Goal: Task Accomplishment & Management: Use online tool/utility

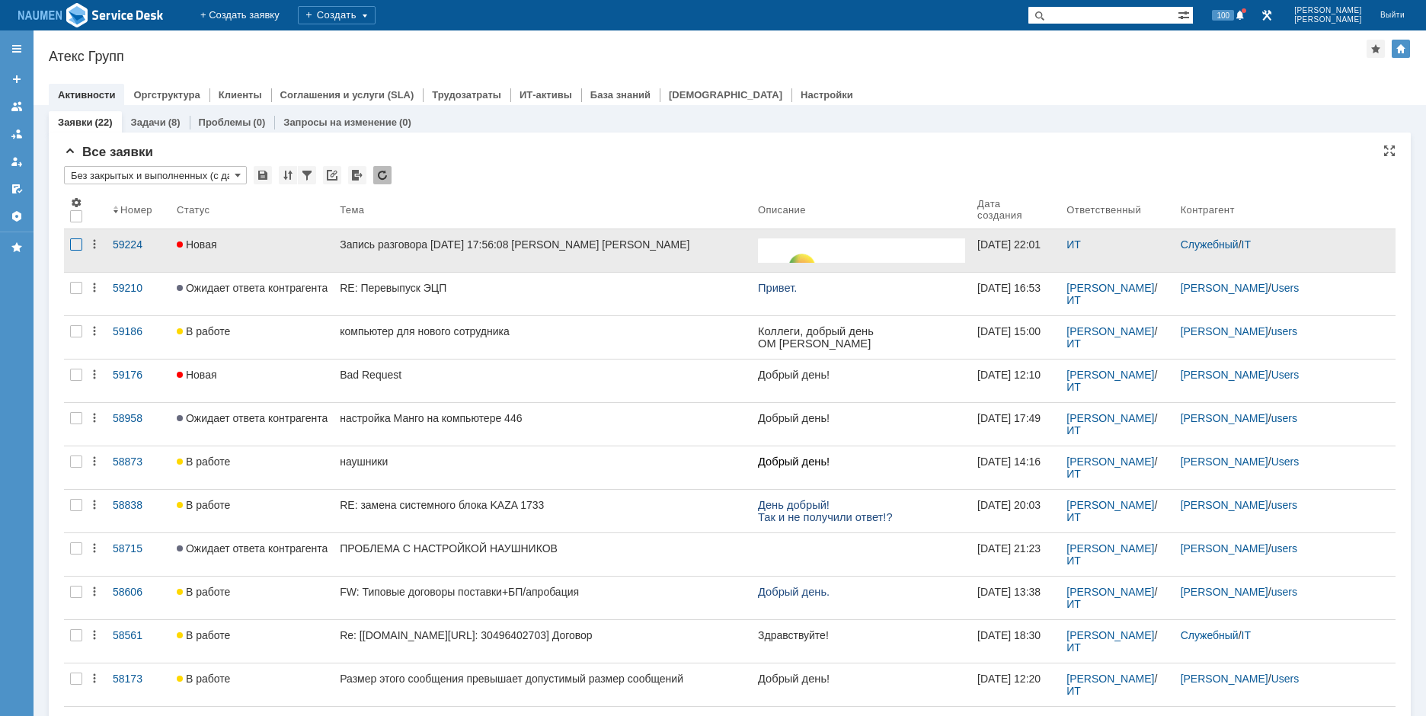
click at [78, 246] on div at bounding box center [76, 244] width 12 height 12
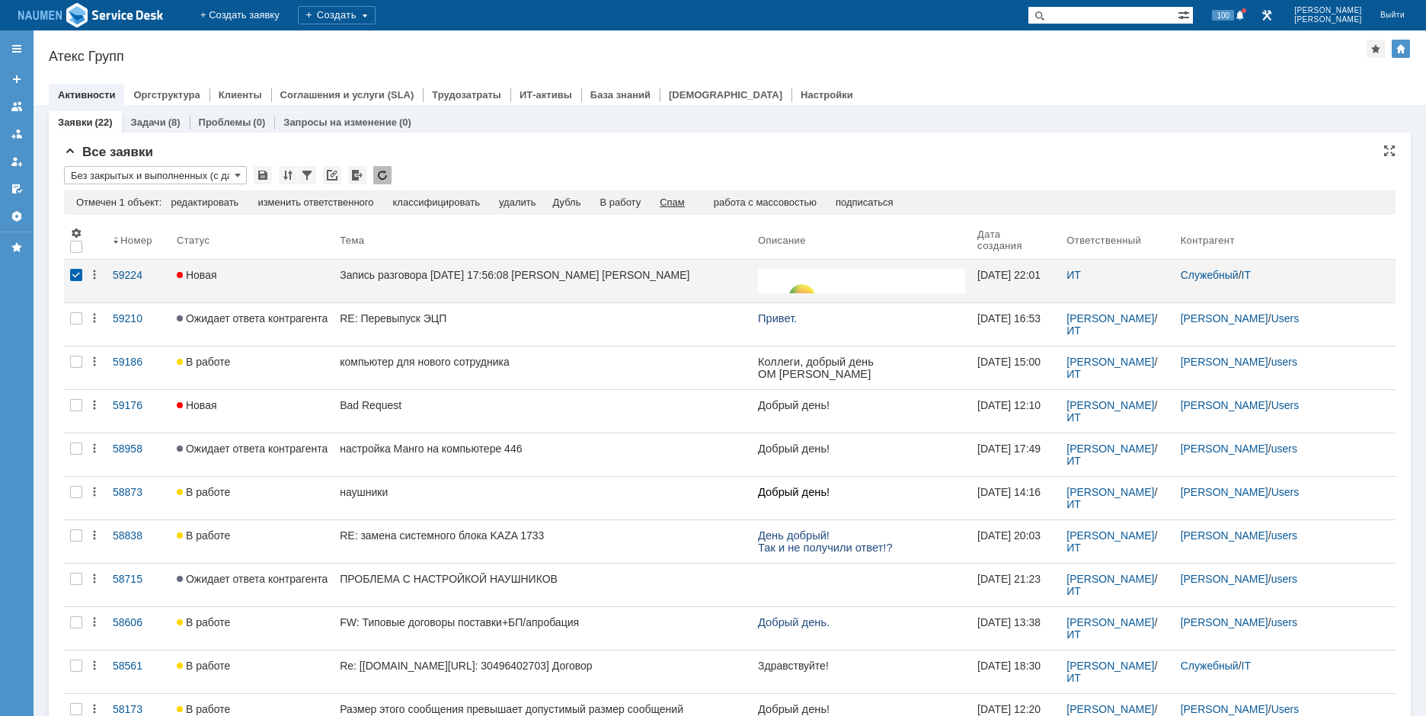
click at [685, 201] on div "Спам" at bounding box center [672, 203] width 25 height 12
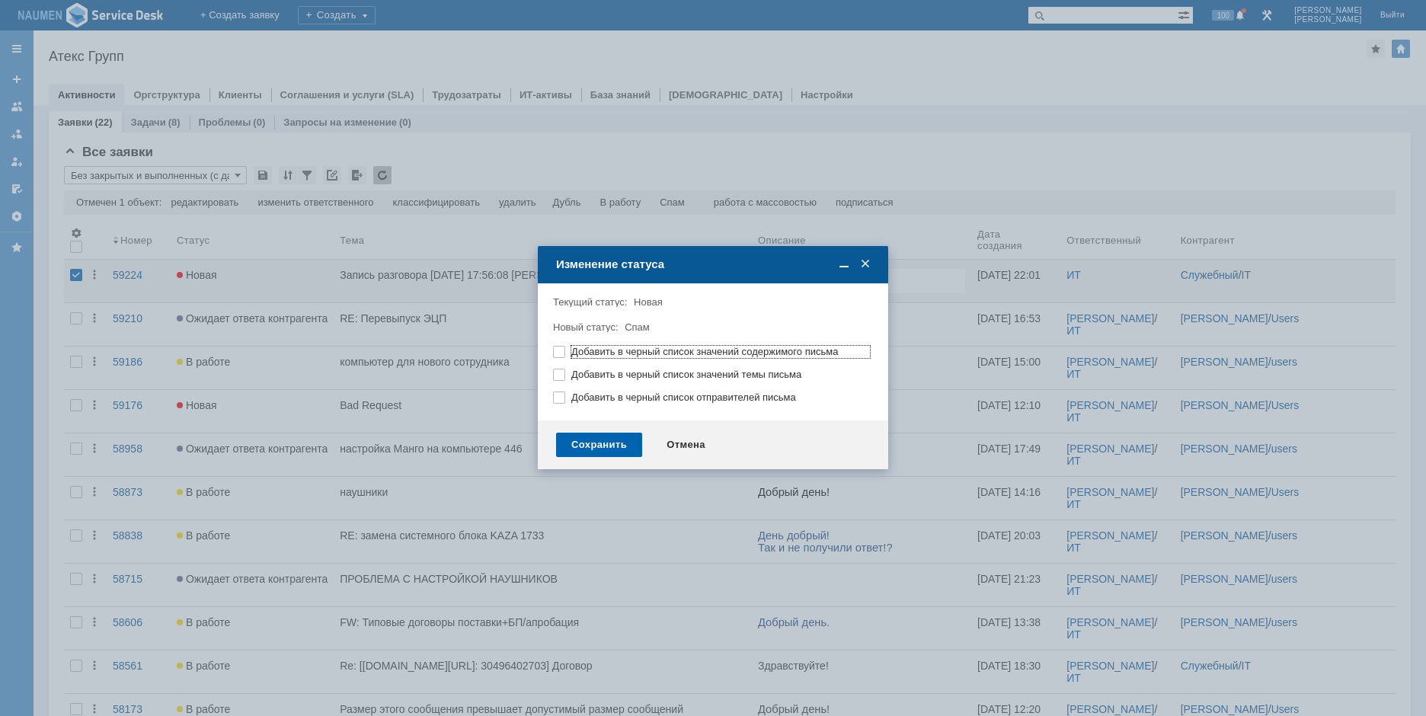
click at [593, 443] on div "Сохранить" at bounding box center [599, 445] width 86 height 24
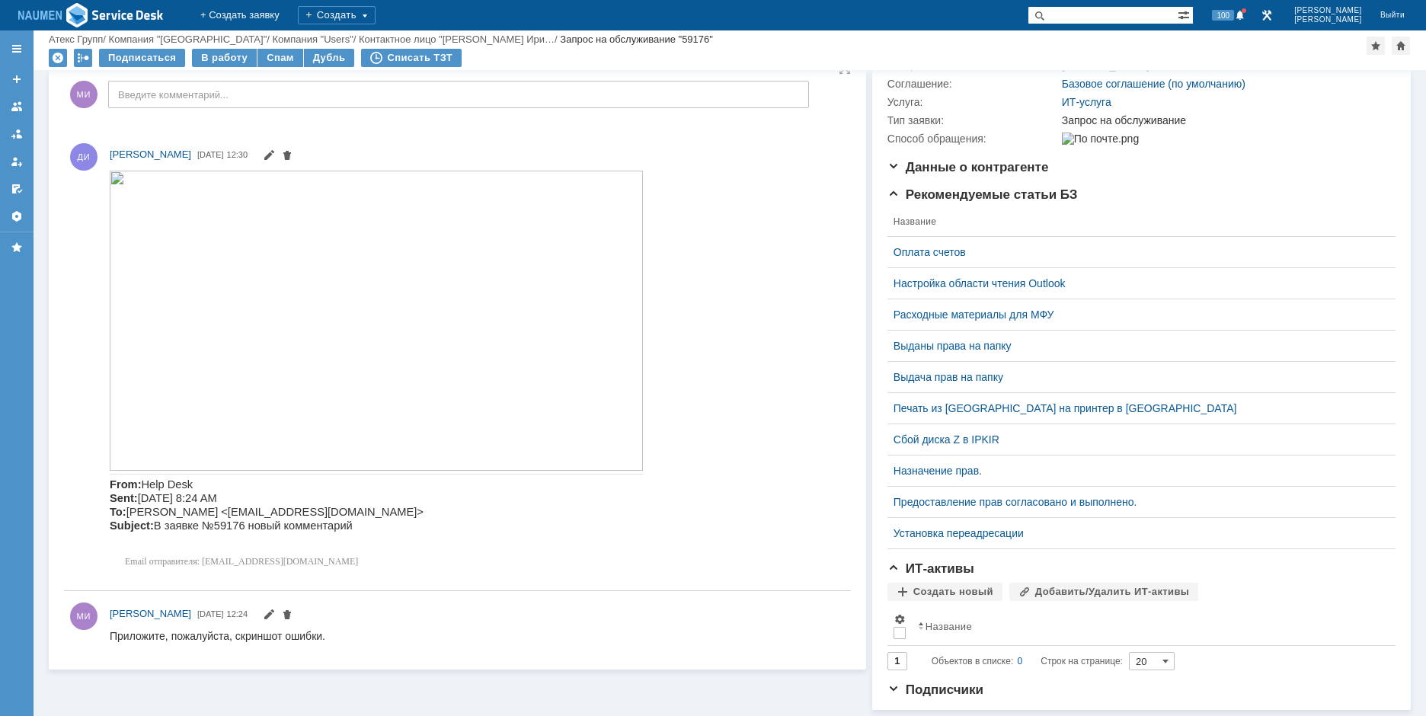
scroll to position [235, 0]
click at [389, 316] on img at bounding box center [376, 320] width 533 height 300
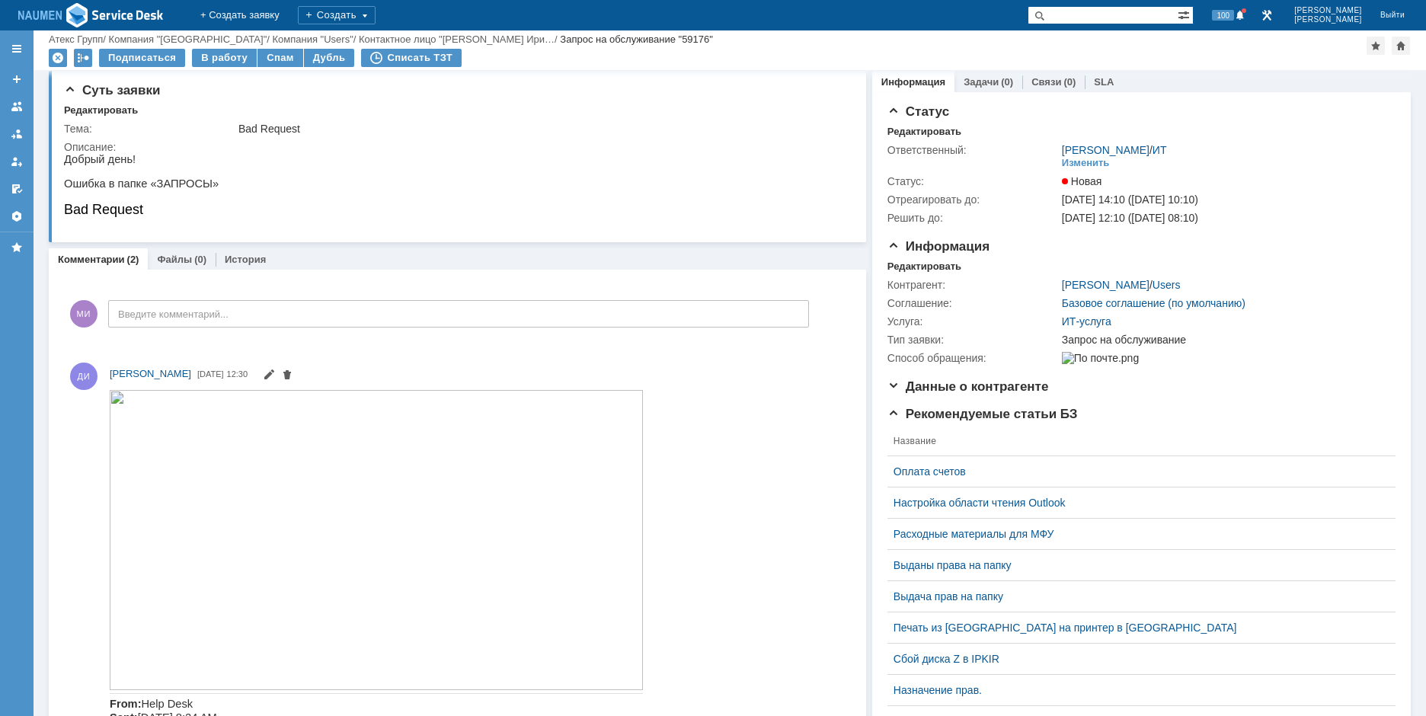
scroll to position [0, 0]
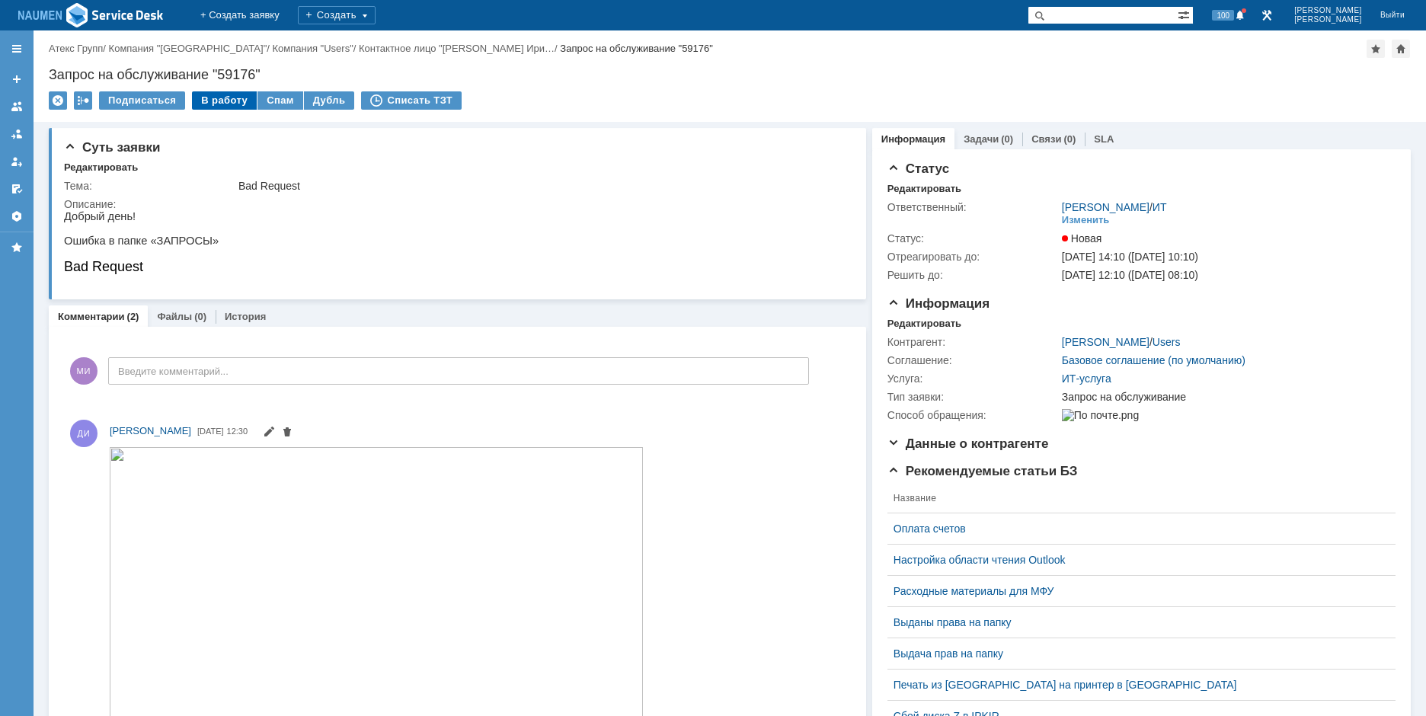
click at [232, 102] on div "В работу" at bounding box center [224, 100] width 65 height 18
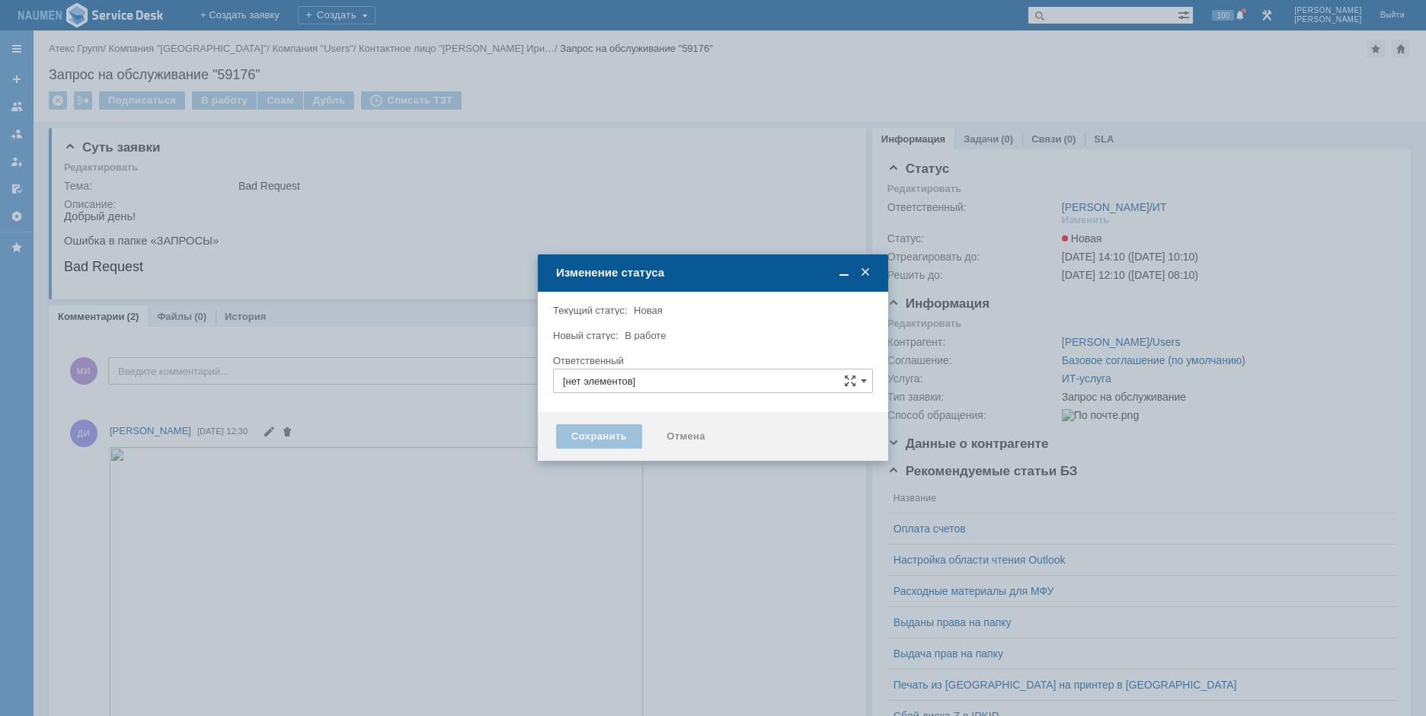
type input "[PERSON_NAME]"
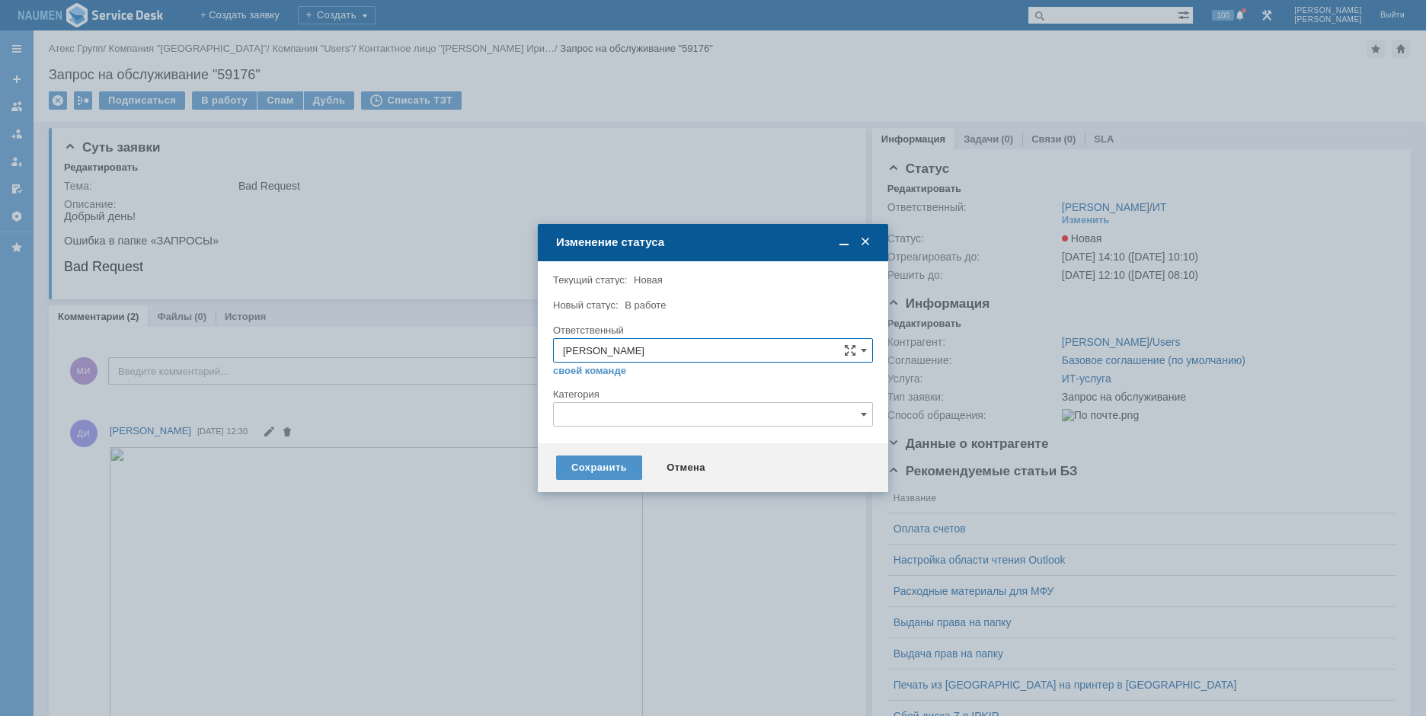
click at [605, 421] on input "text" at bounding box center [713, 414] width 320 height 24
click at [627, 522] on span "Интернет" at bounding box center [713, 526] width 300 height 12
click at [566, 466] on div "Сохранить" at bounding box center [599, 468] width 86 height 24
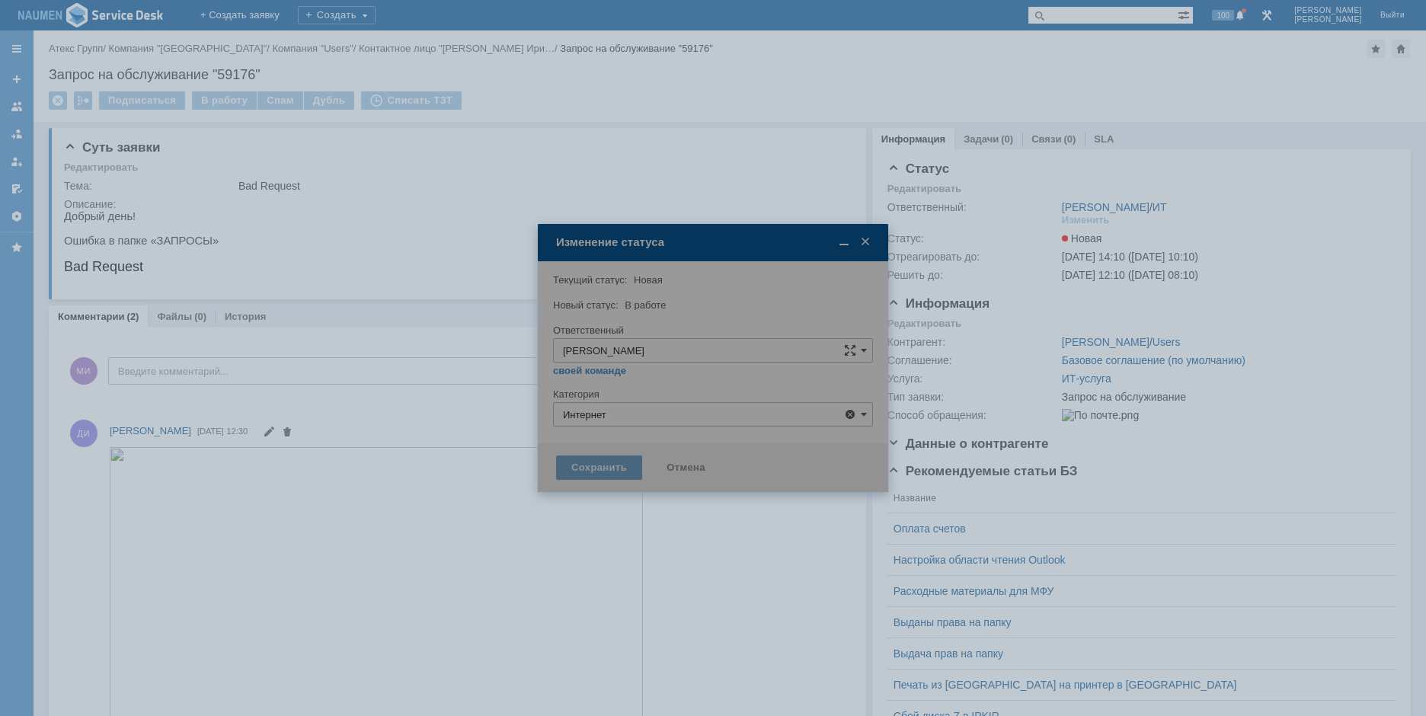
type input "Интернет"
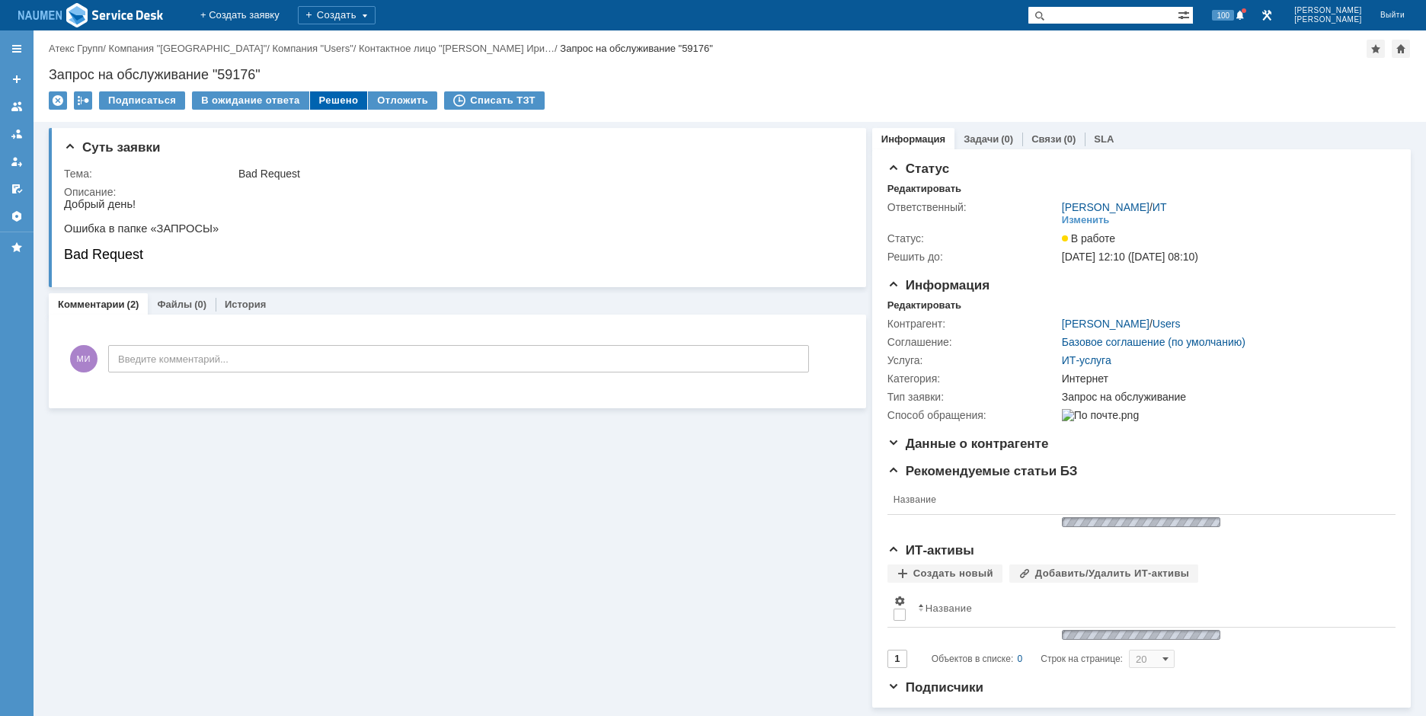
click at [312, 105] on div "Решено" at bounding box center [339, 100] width 58 height 18
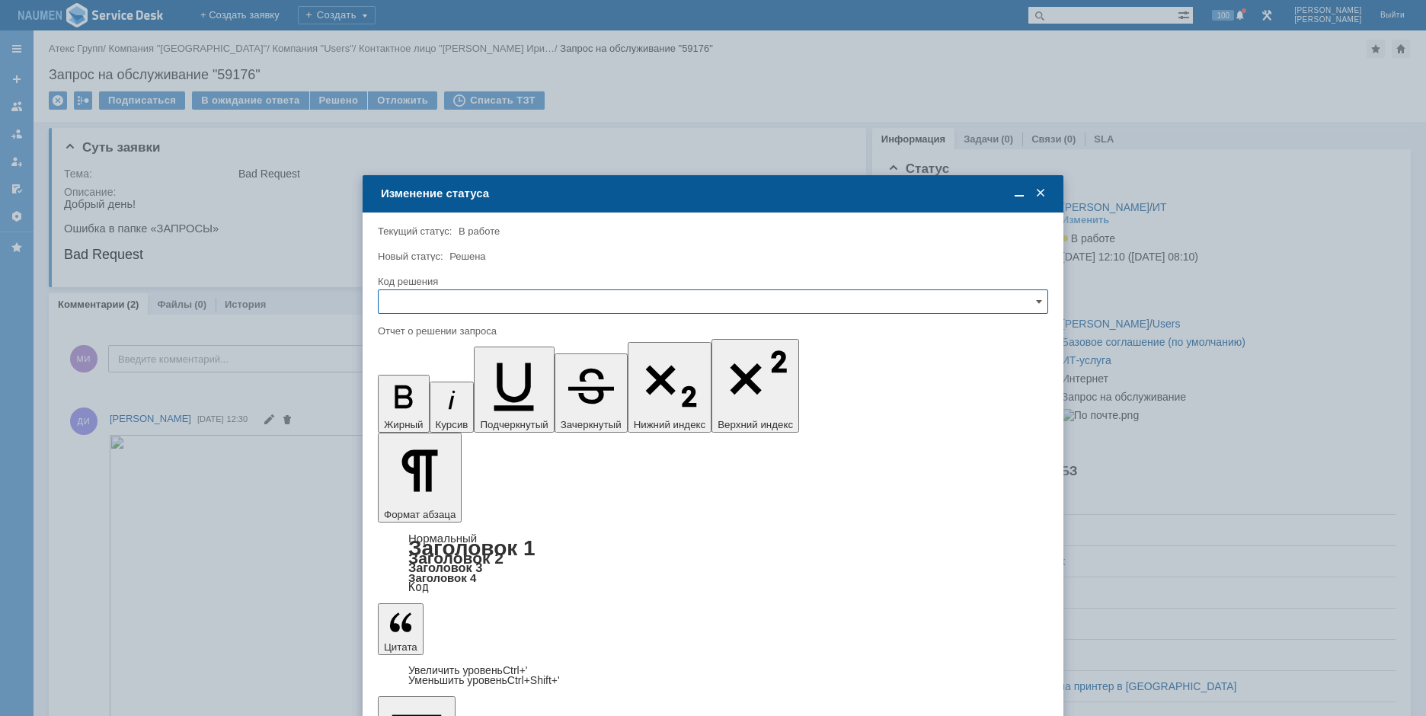
click at [515, 293] on input "text" at bounding box center [713, 302] width 670 height 24
click at [436, 405] on span "Решено" at bounding box center [713, 405] width 651 height 12
type input "Решено"
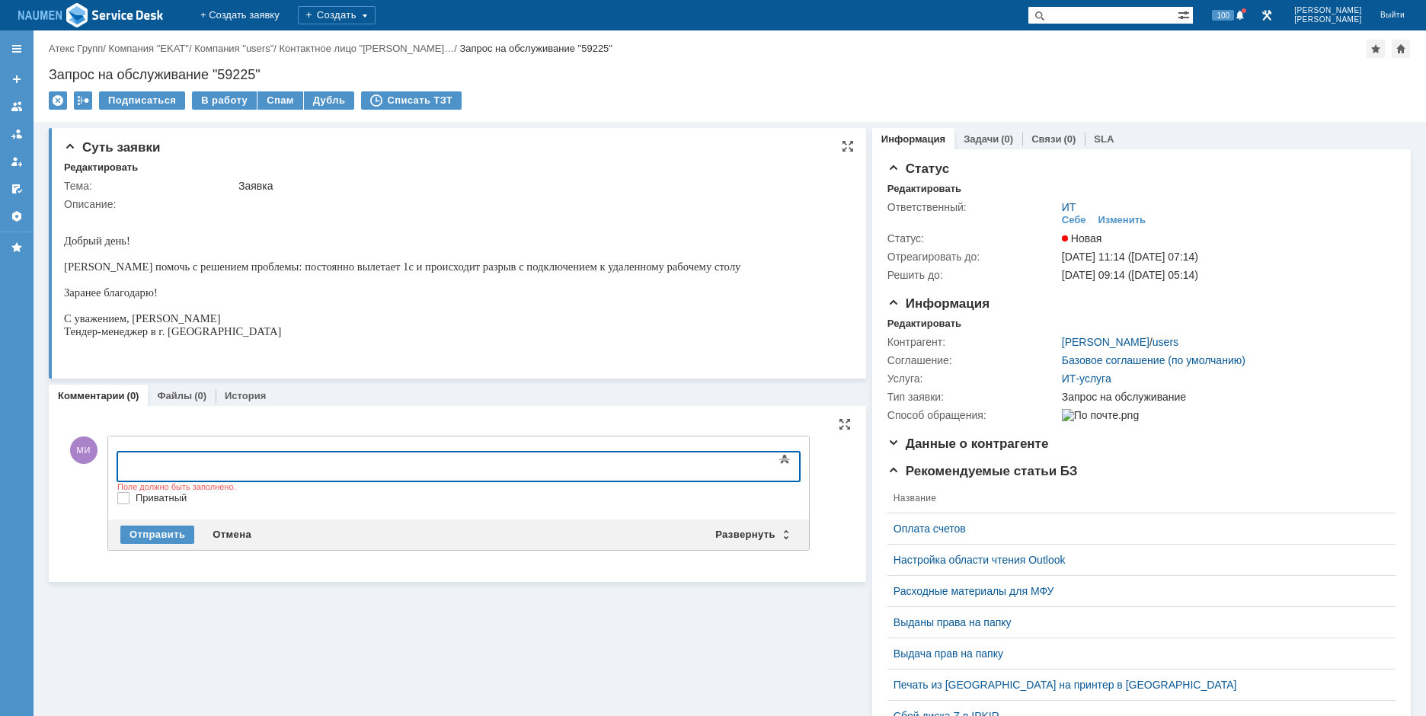
click at [77, 350] on p at bounding box center [402, 344] width 677 height 12
click at [135, 582] on div "Суть заявки Редактировать Тема: Заявка Описание: Комментарии (0) Файлы (0) Исто…" at bounding box center [457, 554] width 817 height 865
click at [230, 534] on div "Отмена" at bounding box center [231, 535] width 57 height 18
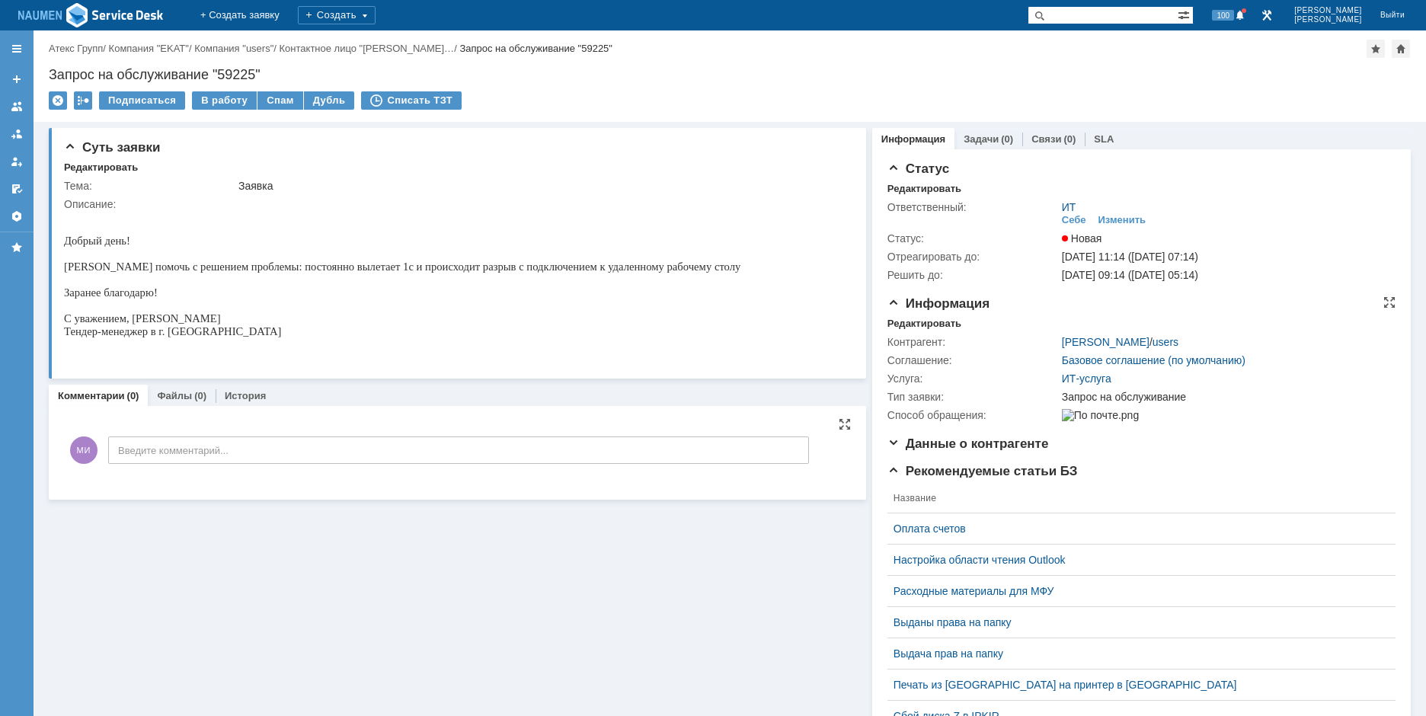
click at [916, 330] on div "Контрагент: Глебова Ольга / users Соглашение: Базовое соглашение (по умолчанию)…" at bounding box center [1142, 377] width 508 height 94
click at [917, 318] on div "Редактировать" at bounding box center [925, 324] width 74 height 12
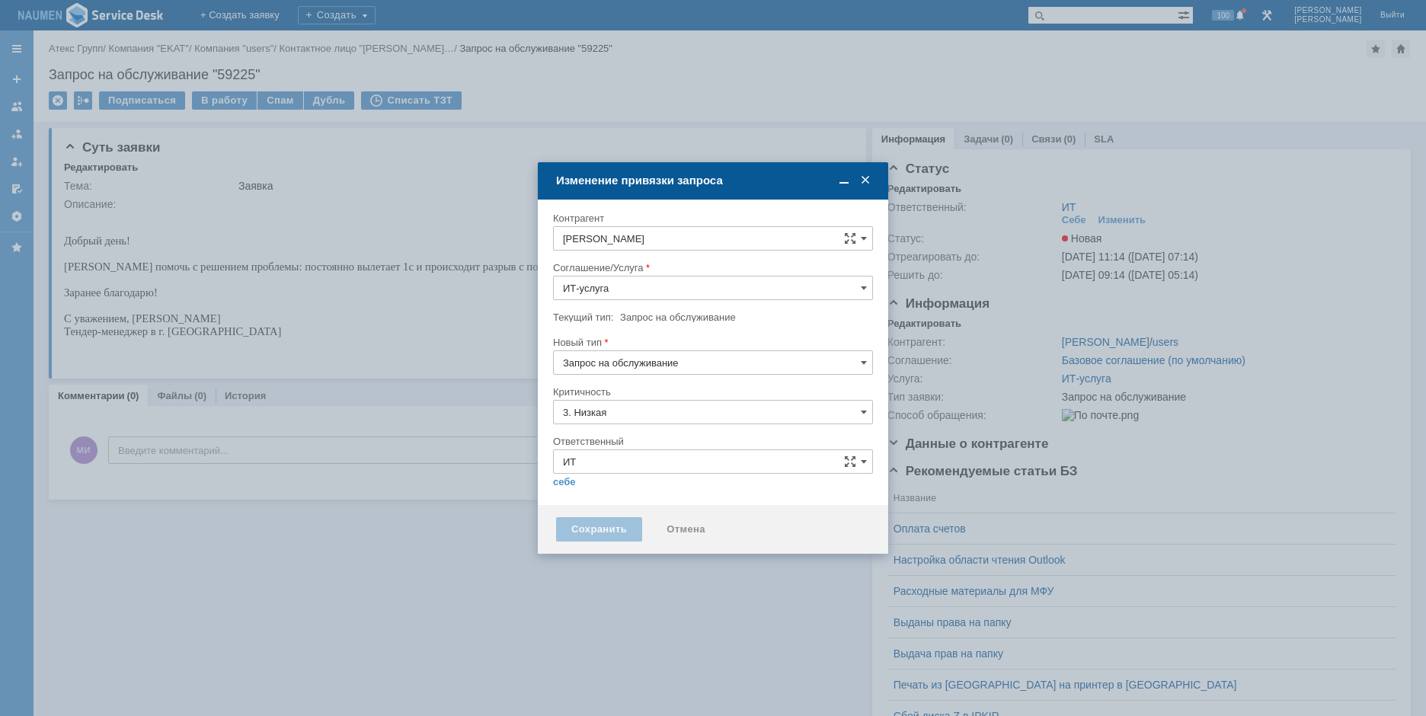
type input "[не указано]"
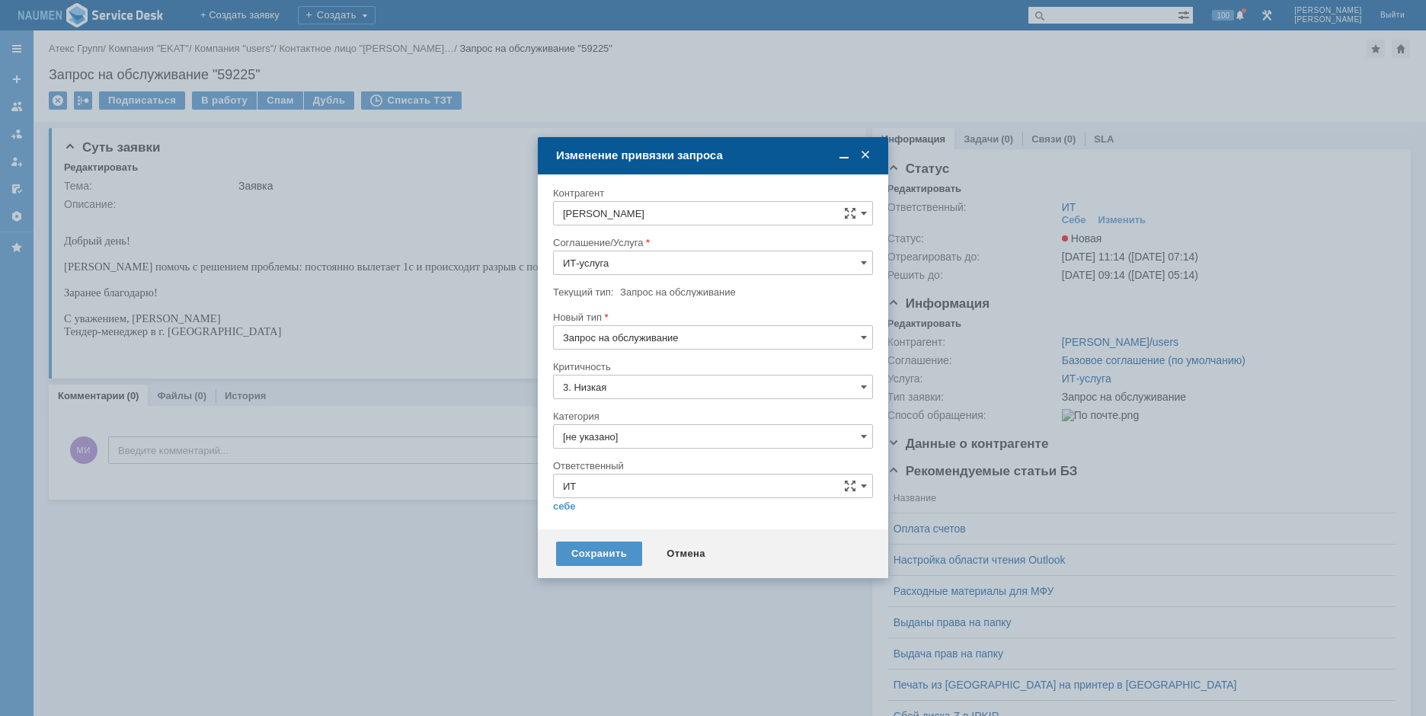
click at [612, 350] on div at bounding box center [713, 355] width 320 height 11
click at [616, 341] on input "Запрос на обслуживание" at bounding box center [713, 337] width 320 height 24
click at [592, 417] on span "Инцидент" at bounding box center [713, 416] width 300 height 12
type input "Инцидент"
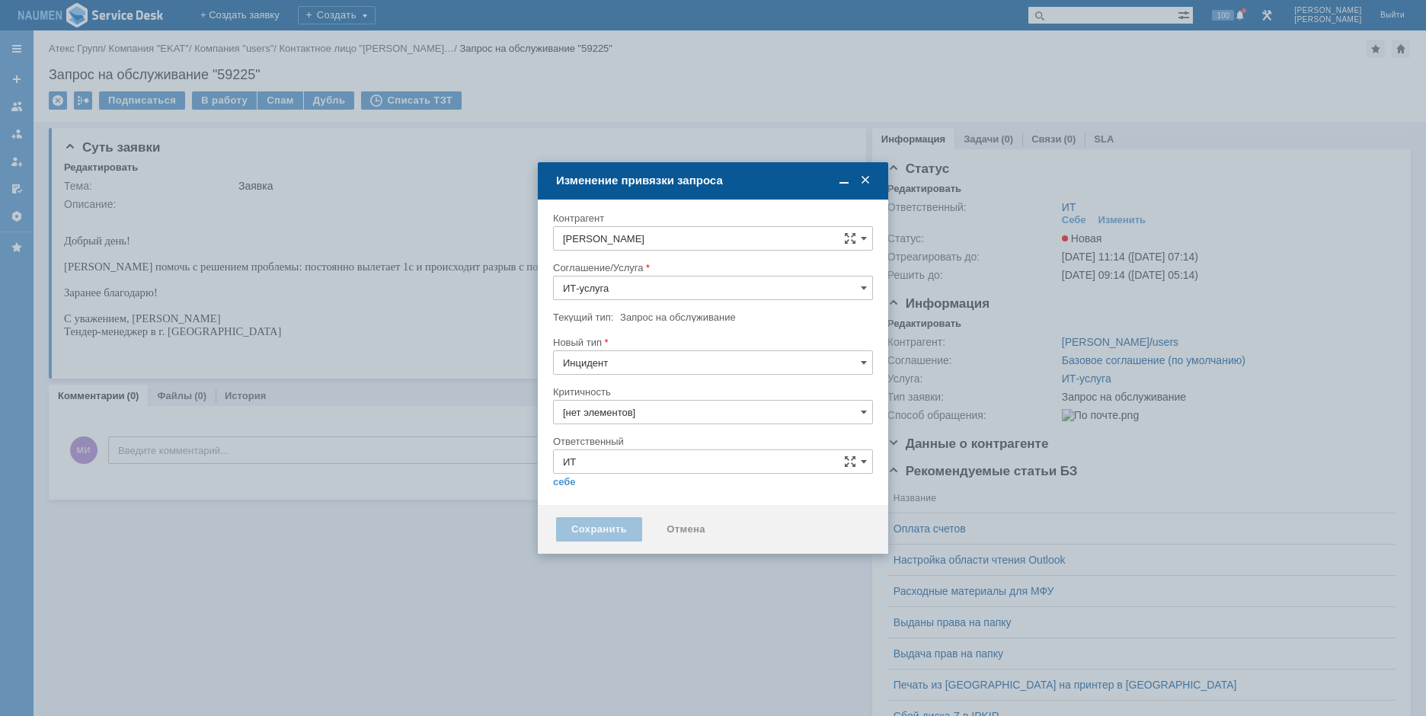
type input "3. Низкая"
type input "[не указано]"
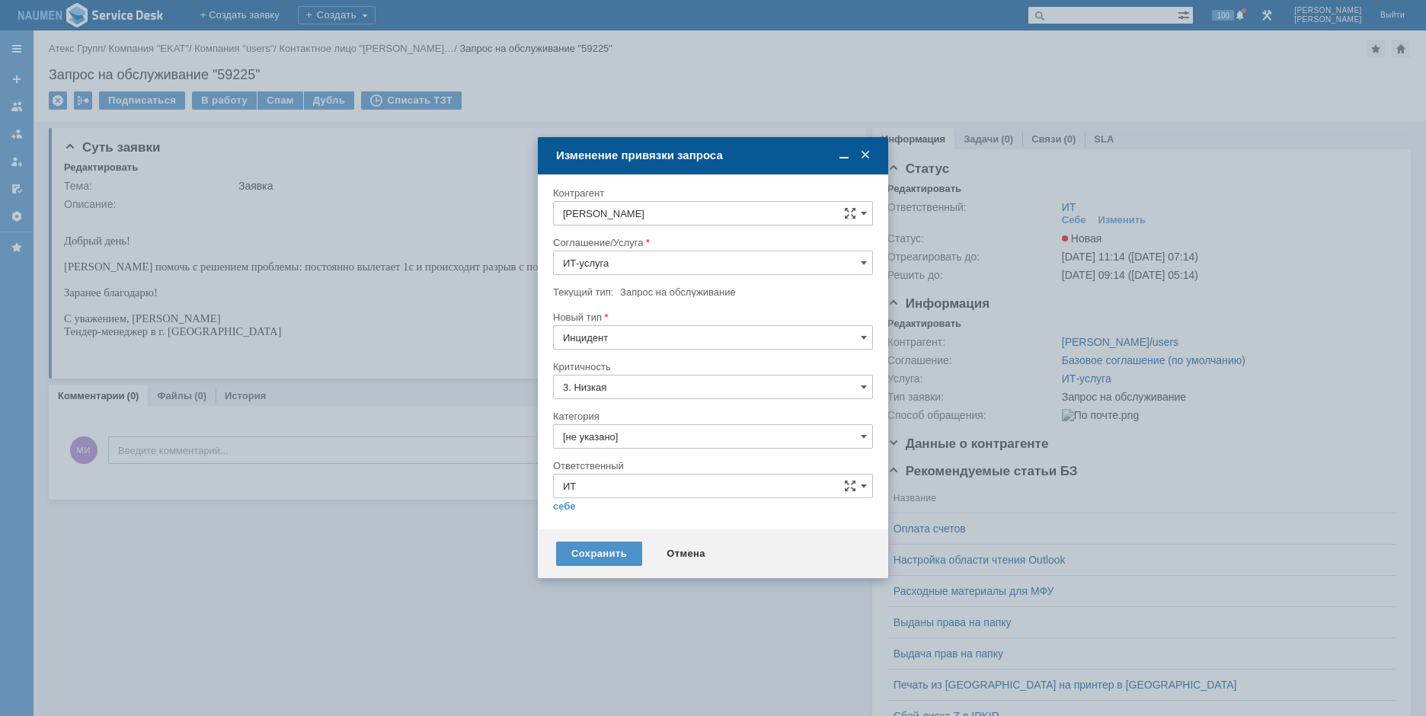
type input "Инцидент"
click at [626, 440] on input "[не указано]" at bounding box center [713, 436] width 320 height 24
click at [638, 524] on span "Программное обеспечение" at bounding box center [713, 523] width 300 height 12
type input "Программное обеспечение"
click at [559, 504] on link "себе" at bounding box center [564, 507] width 23 height 12
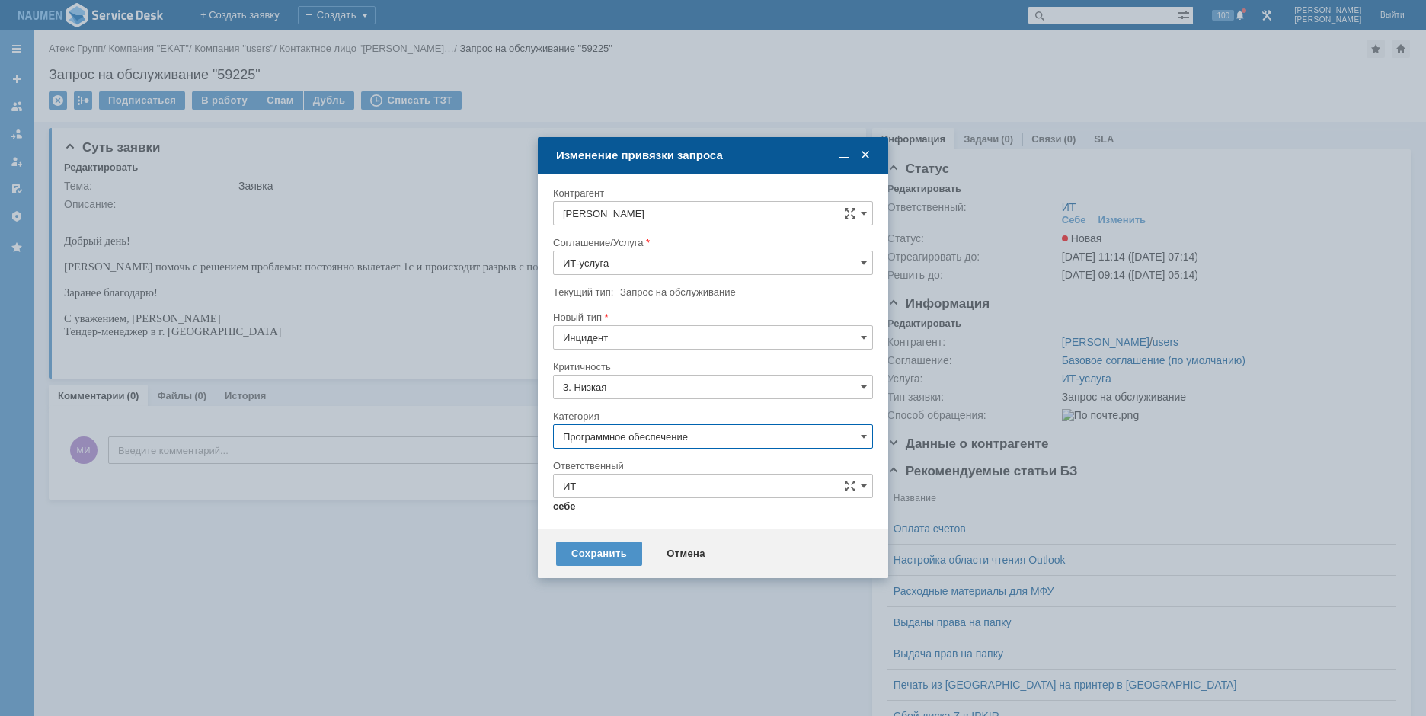
type input "[PERSON_NAME]"
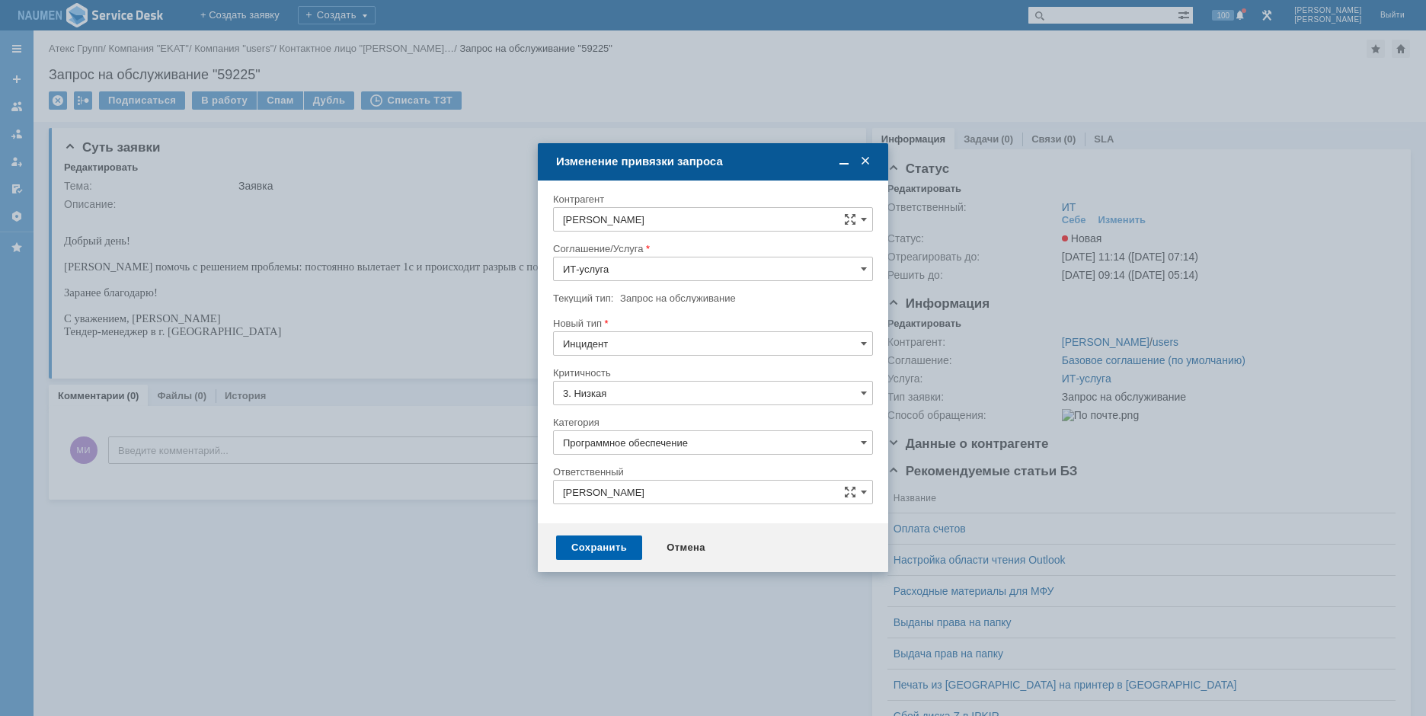
click at [606, 559] on div "Сохранить" at bounding box center [599, 548] width 86 height 24
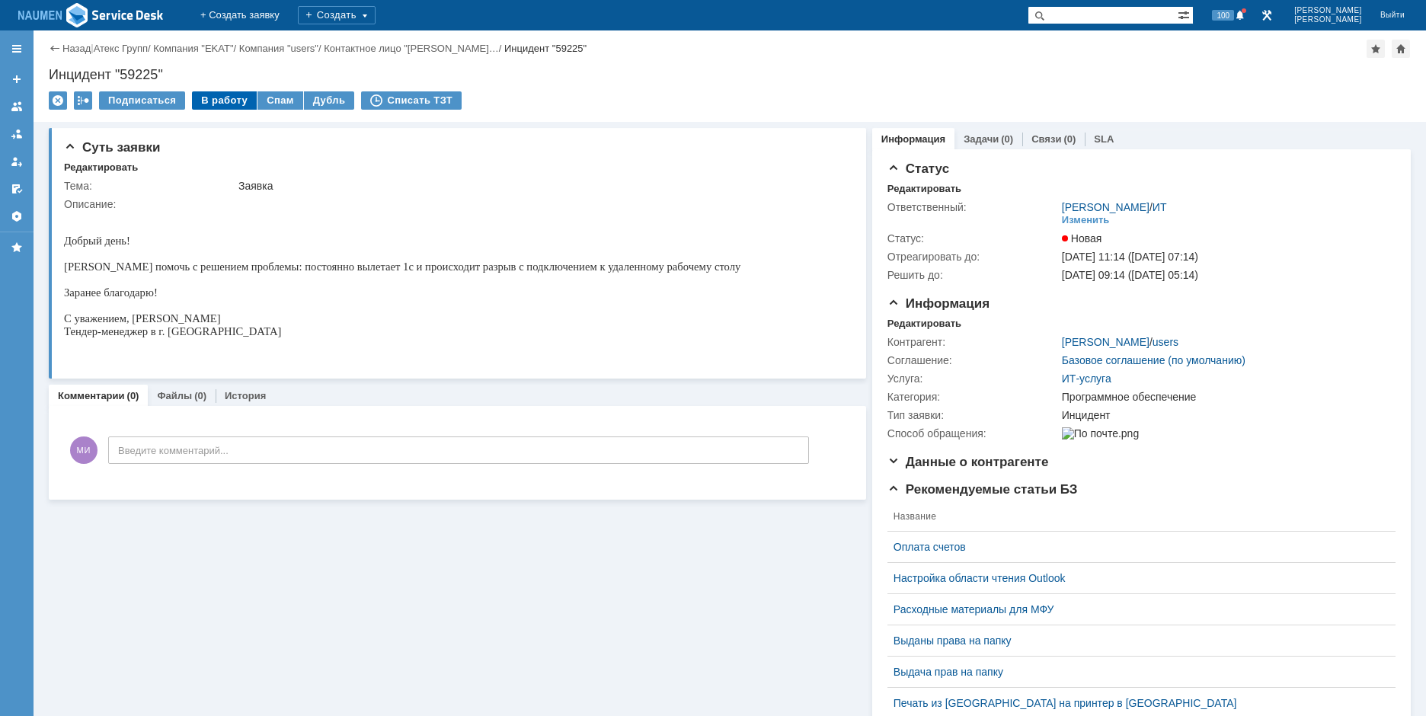
click at [204, 103] on div "В работу" at bounding box center [224, 100] width 65 height 18
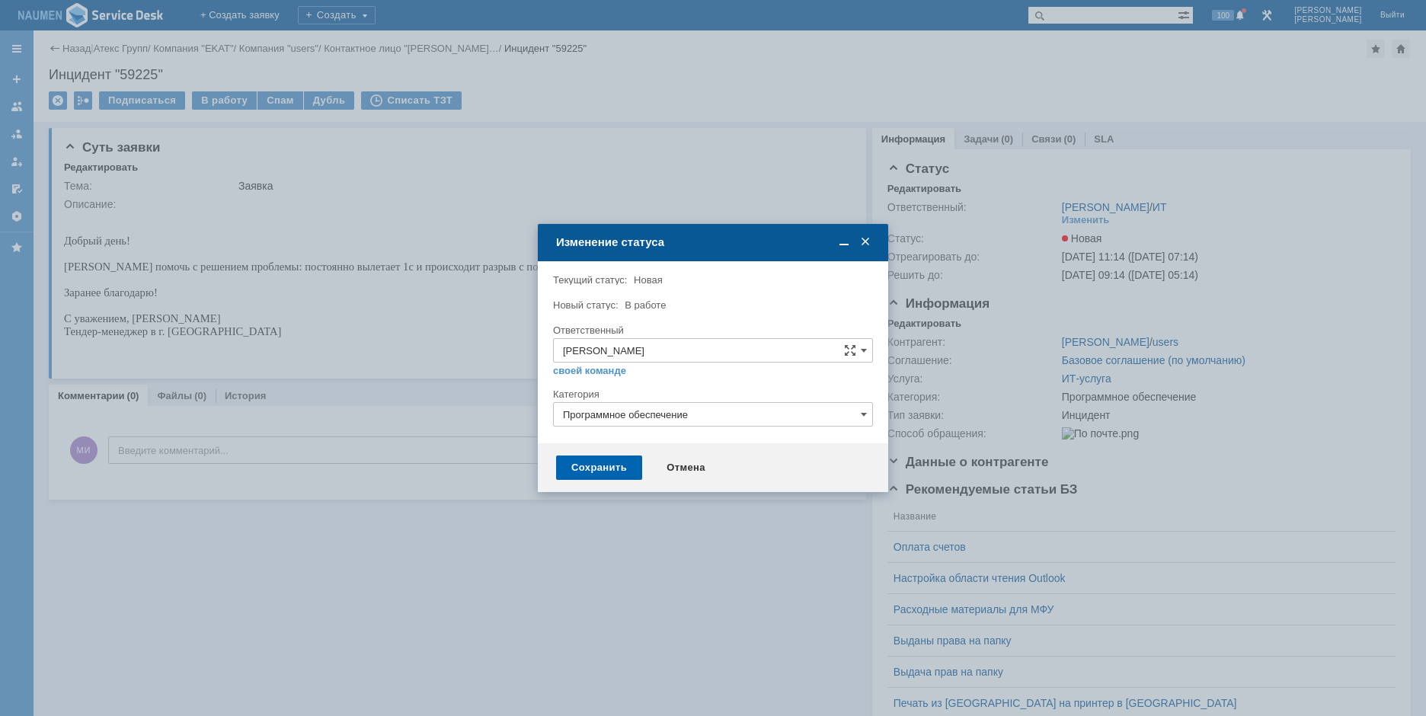
click at [600, 460] on div "Сохранить" at bounding box center [599, 468] width 86 height 24
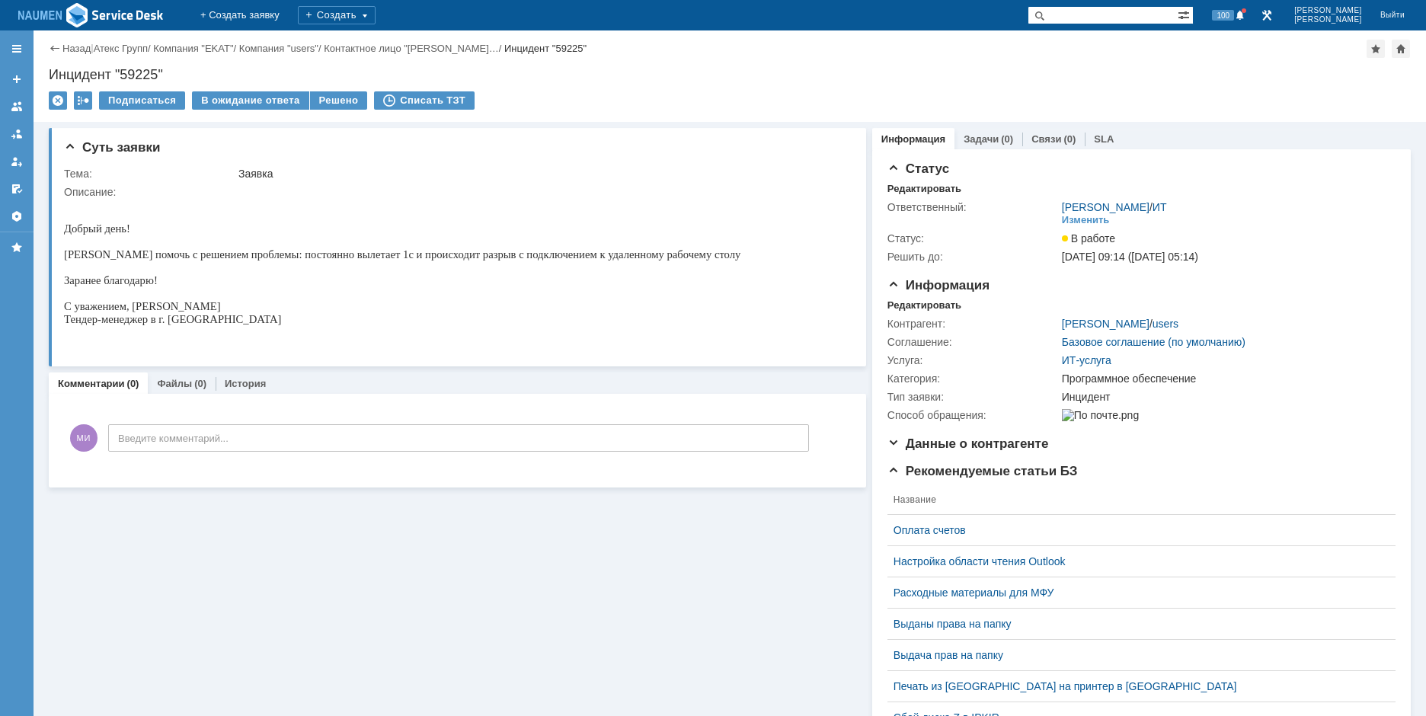
click at [250, 540] on div "Суть заявки Тема: Заявка Описание: Комментарии (0) Файлы (0) История Комментари…" at bounding box center [457, 555] width 817 height 866
click at [327, 101] on div "Решено" at bounding box center [339, 100] width 58 height 18
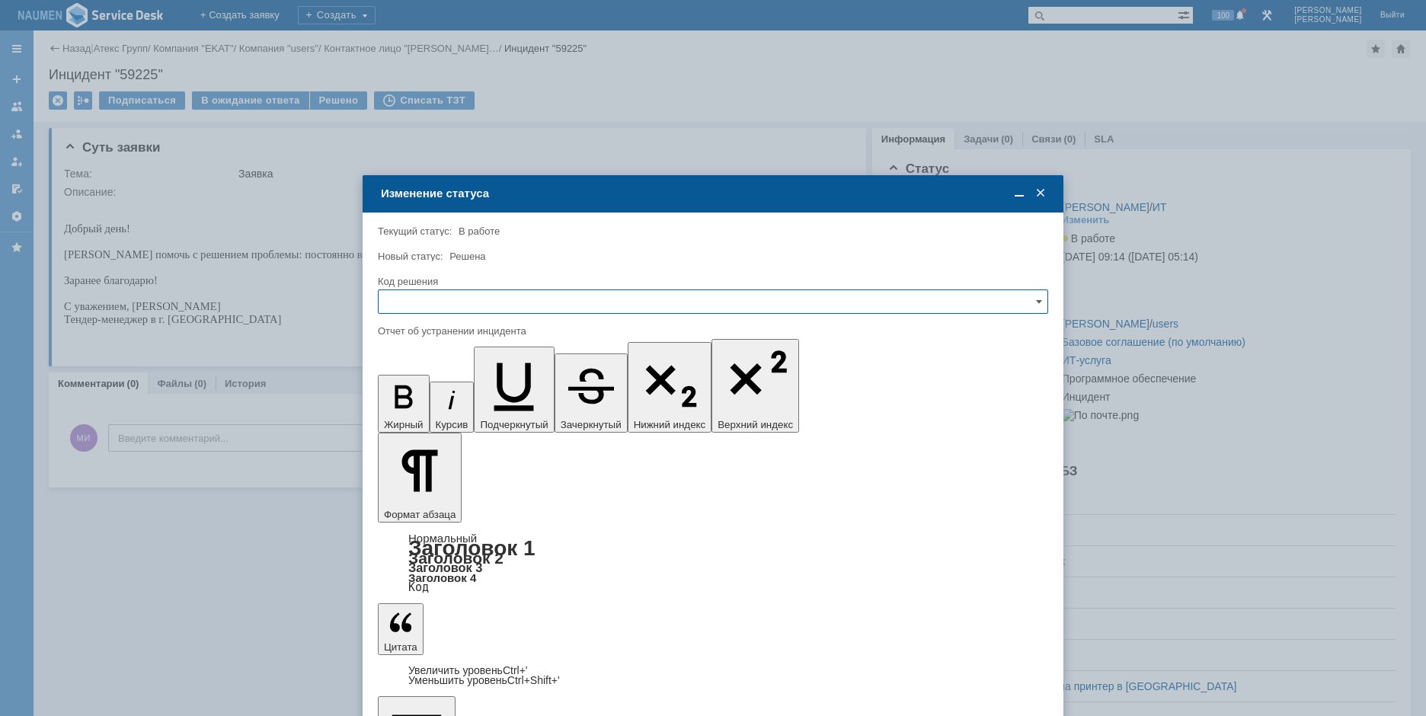
click at [494, 312] on input "text" at bounding box center [713, 302] width 670 height 24
click at [392, 404] on span "Решено" at bounding box center [713, 405] width 651 height 12
type input "Решено"
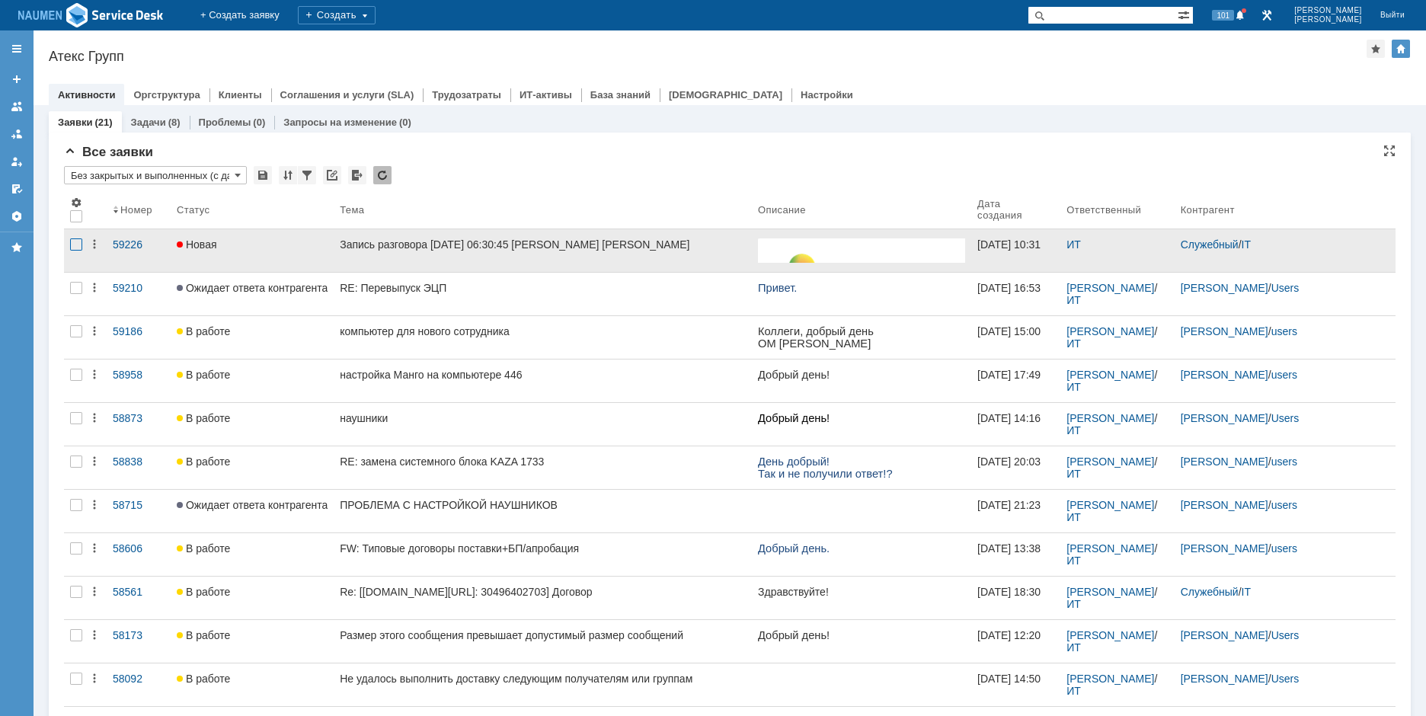
click at [75, 248] on div at bounding box center [76, 244] width 12 height 12
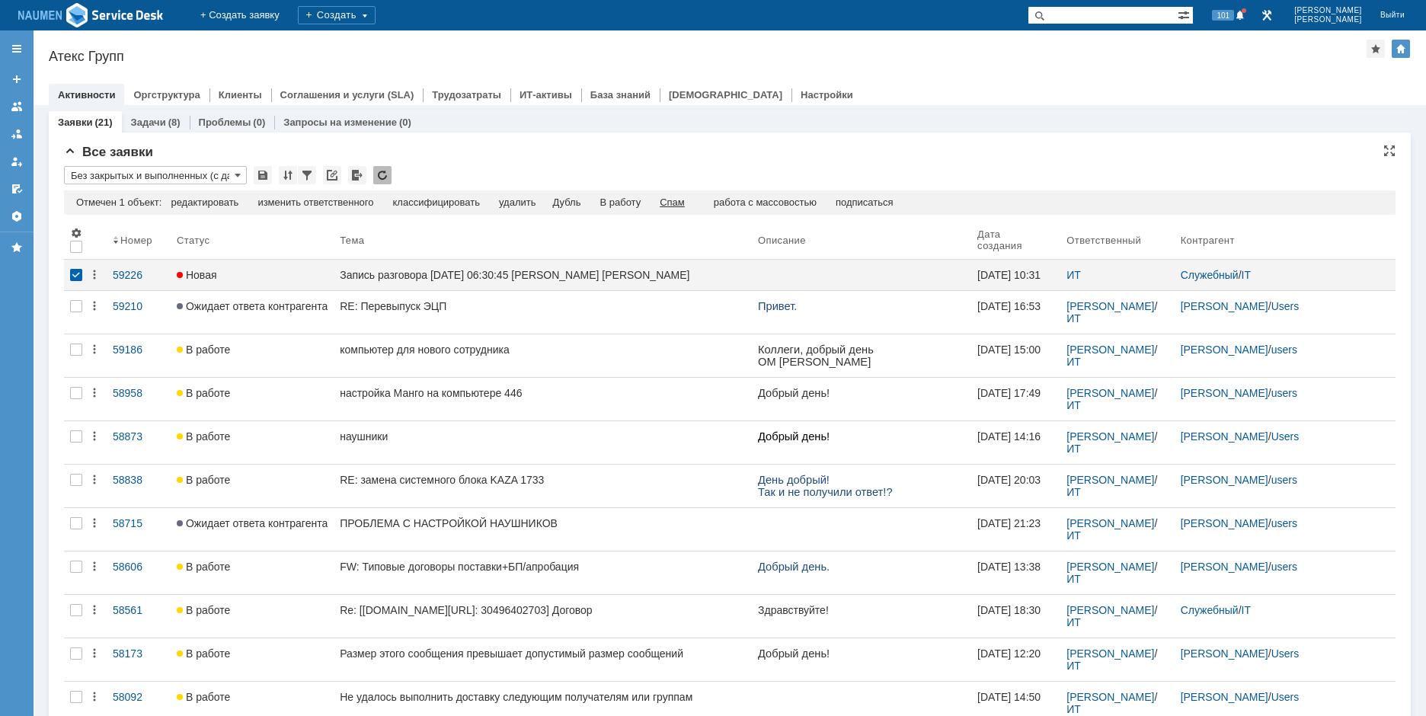
click at [681, 203] on div "Спам" at bounding box center [672, 203] width 25 height 12
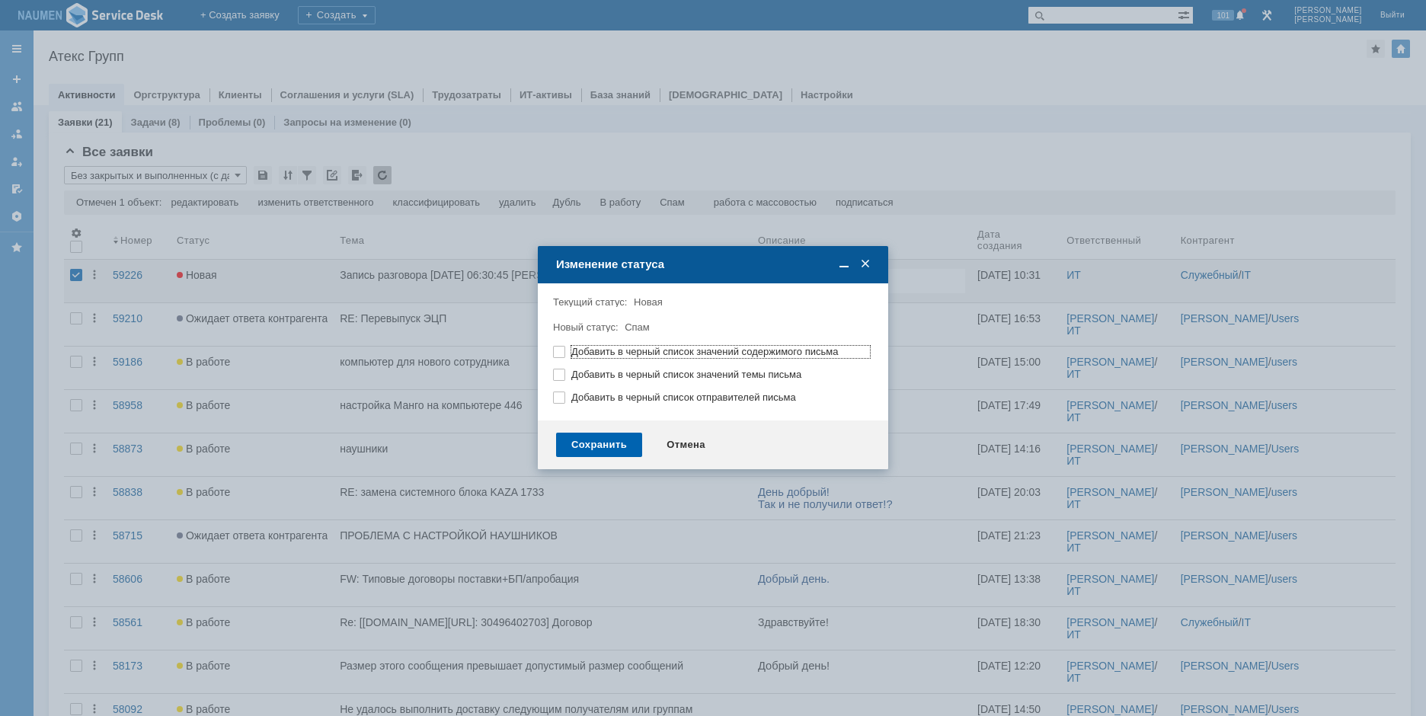
click at [614, 443] on div "Сохранить" at bounding box center [599, 445] width 86 height 24
